Goal: Find specific page/section: Find specific page/section

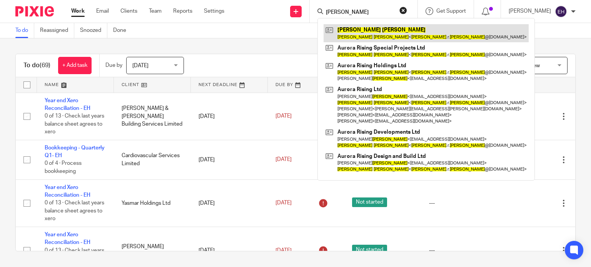
type input "[PERSON_NAME]"
click at [371, 36] on link at bounding box center [425, 33] width 205 height 18
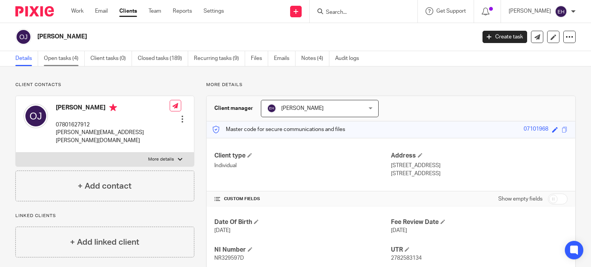
click at [77, 58] on link "Open tasks (4)" at bounding box center [64, 58] width 41 height 15
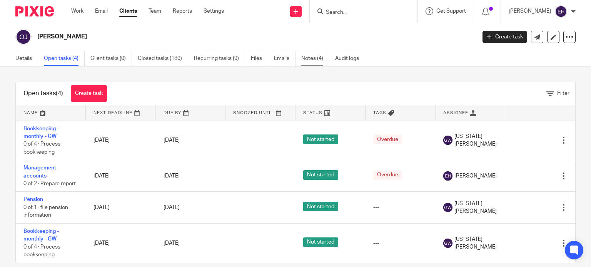
click at [312, 57] on link "Notes (4)" at bounding box center [315, 58] width 28 height 15
